Goal: Navigation & Orientation: Understand site structure

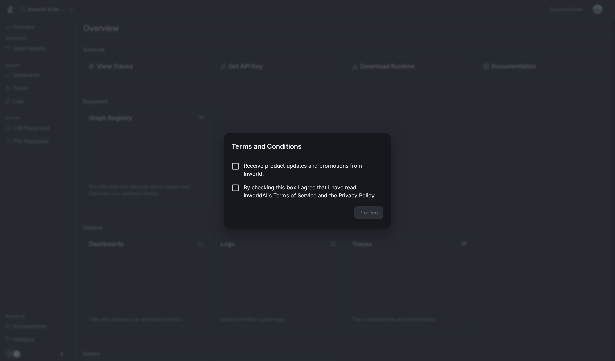
click at [331, 162] on p "Receive product updates and promotions from Inworld." at bounding box center [310, 170] width 134 height 16
click at [269, 167] on p "Receive product updates and promotions from Inworld." at bounding box center [310, 170] width 134 height 16
click at [252, 191] on p "By checking this box I agree that I have read InworldAI's Terms of Service and …" at bounding box center [310, 191] width 134 height 16
click at [368, 214] on button "Proceed" at bounding box center [368, 212] width 29 height 13
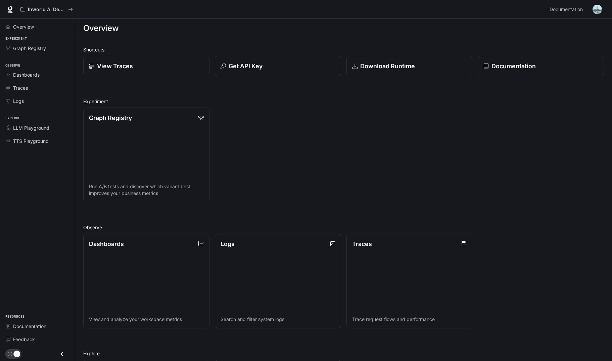
click at [269, 148] on div "Graph Registry Run A/B tests and discover which variant best improves your busi…" at bounding box center [341, 152] width 526 height 100
click at [47, 51] on div "Graph Registry" at bounding box center [41, 48] width 56 height 7
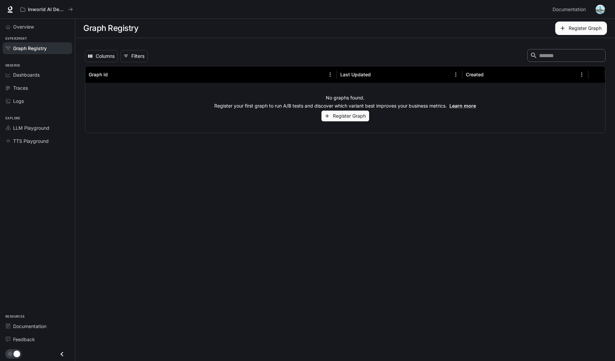
click at [261, 120] on div "No graphs found. Register your first graph to run A/B tests and discover which …" at bounding box center [345, 108] width 520 height 50
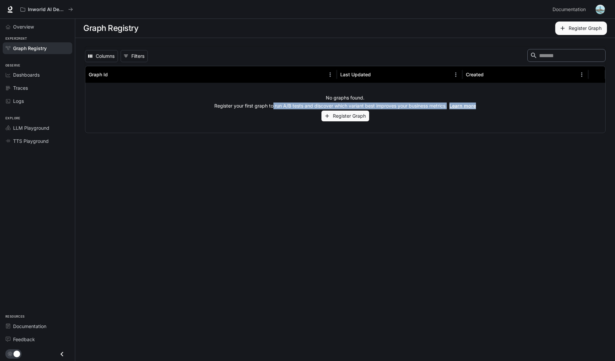
drag, startPoint x: 271, startPoint y: 104, endPoint x: 498, endPoint y: 108, distance: 227.0
click at [498, 108] on div "No graphs found. Register your first graph to run A/B tests and discover which …" at bounding box center [345, 108] width 520 height 50
drag, startPoint x: 498, startPoint y: 108, endPoint x: 315, endPoint y: 98, distance: 183.2
click at [315, 98] on div "No graphs found. Register your first graph to run A/B tests and discover which …" at bounding box center [345, 108] width 520 height 50
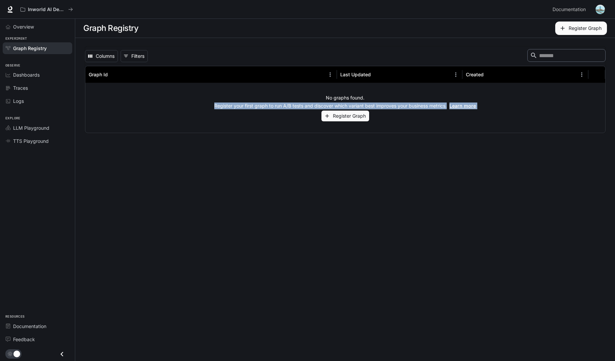
click at [315, 98] on div "No graphs found. Register your first graph to run A/B tests and discover which …" at bounding box center [345, 108] width 520 height 50
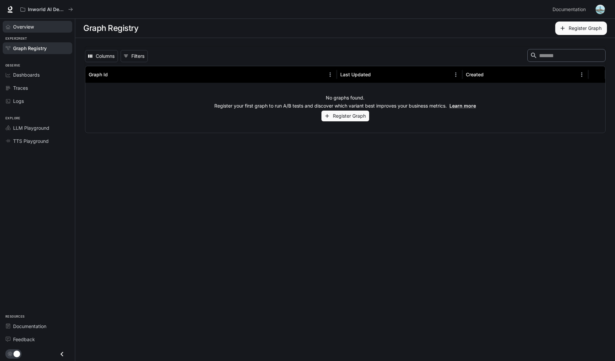
click at [34, 27] on span "Overview" at bounding box center [23, 26] width 21 height 7
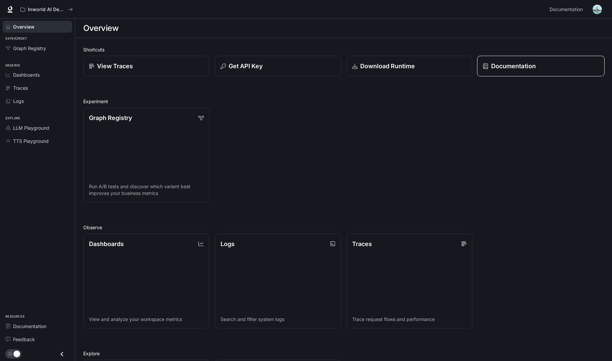
click at [488, 66] on icon at bounding box center [485, 65] width 5 height 5
click at [29, 88] on div "Traces" at bounding box center [41, 87] width 56 height 7
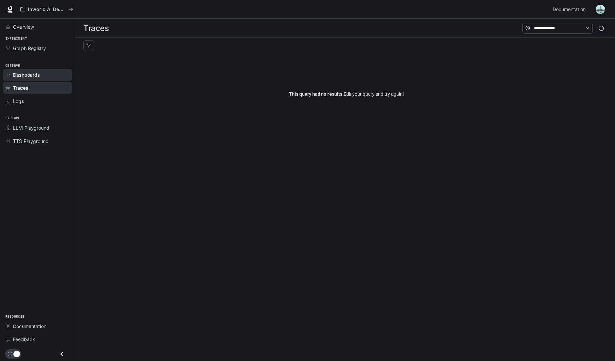
click at [44, 78] on div "Dashboards" at bounding box center [41, 74] width 56 height 7
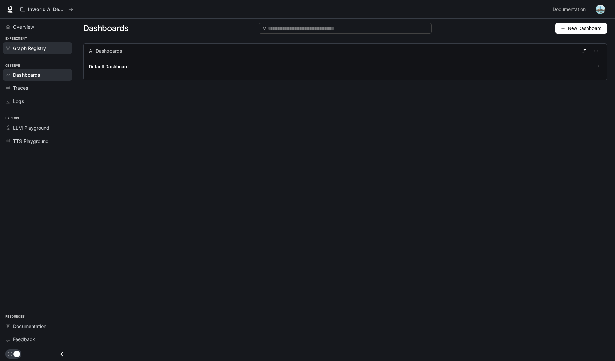
click at [43, 44] on link "Graph Registry" at bounding box center [38, 48] width 70 height 12
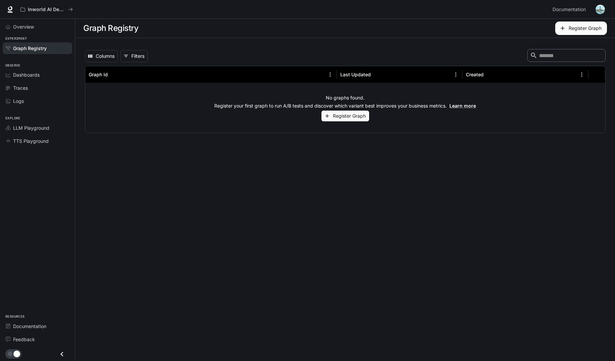
click at [103, 99] on div "No graphs found. Register your first graph to run A/B tests and discover which …" at bounding box center [345, 108] width 520 height 50
